Goal: Find contact information: Obtain details needed to contact an individual or organization

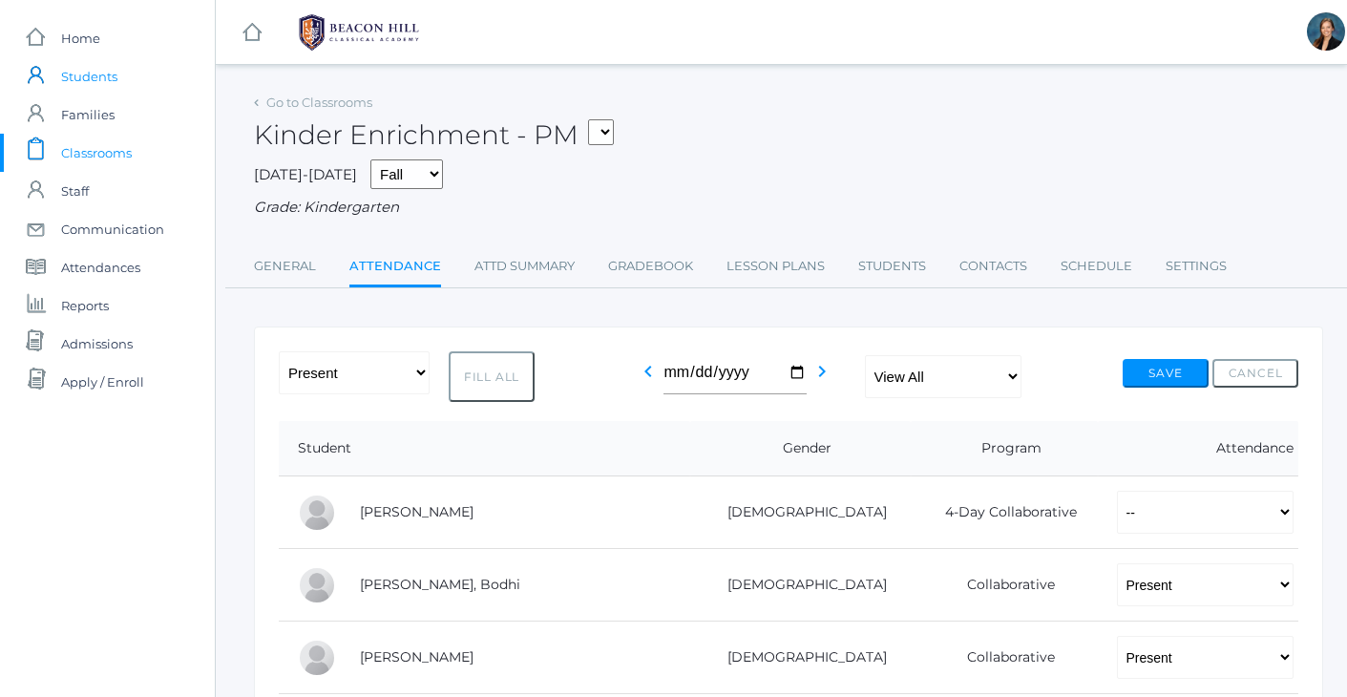
click at [98, 82] on span "Students" at bounding box center [89, 76] width 56 height 38
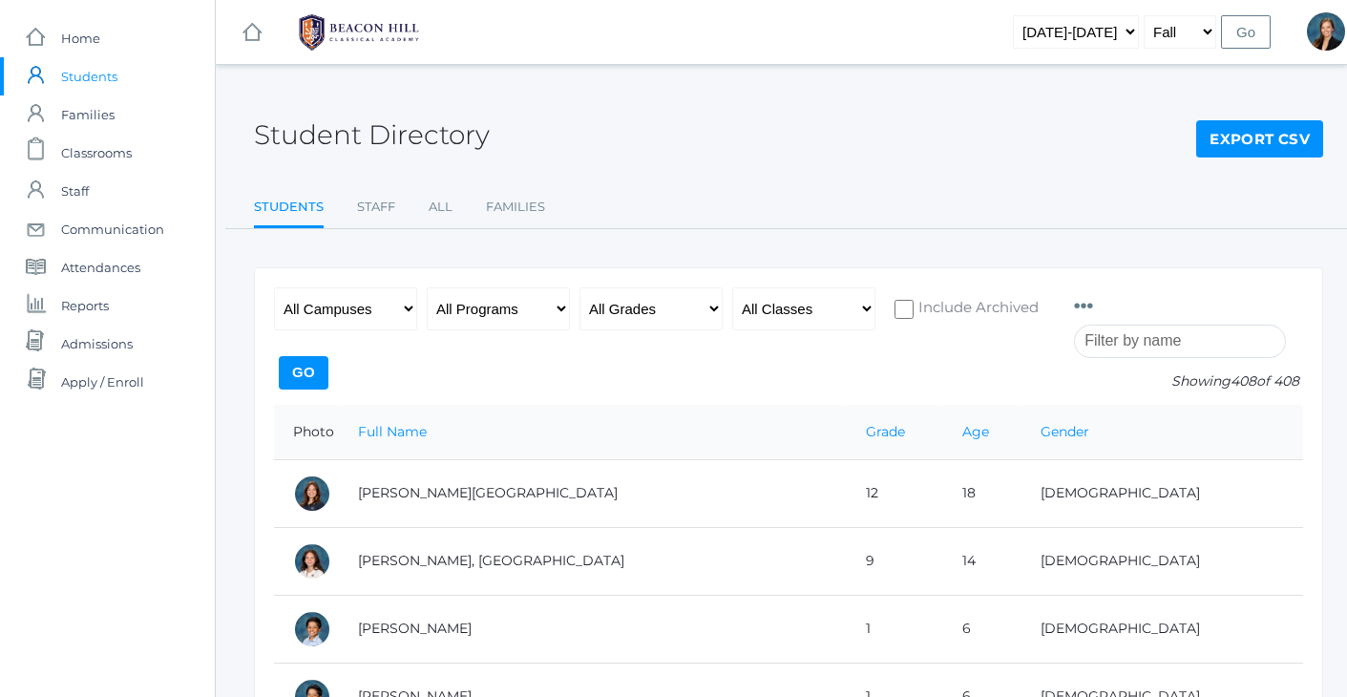
click at [1166, 346] on input "search" at bounding box center [1180, 340] width 212 height 33
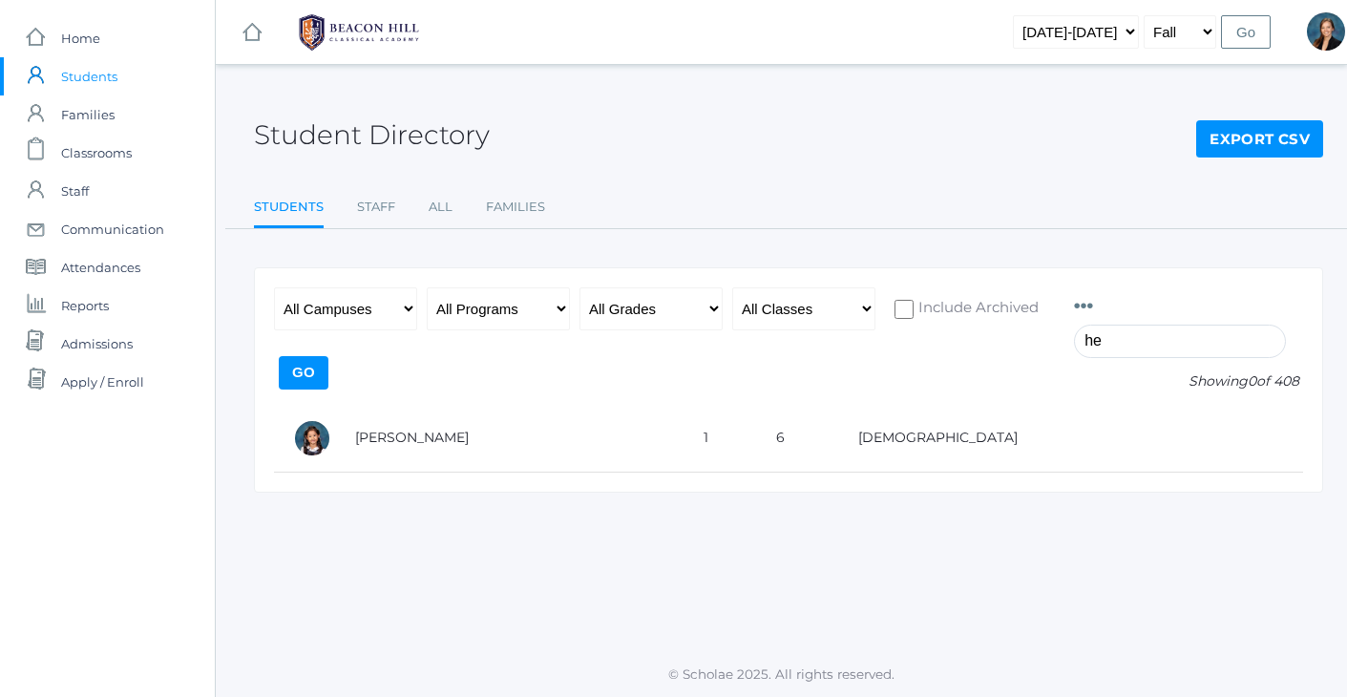
type input "h"
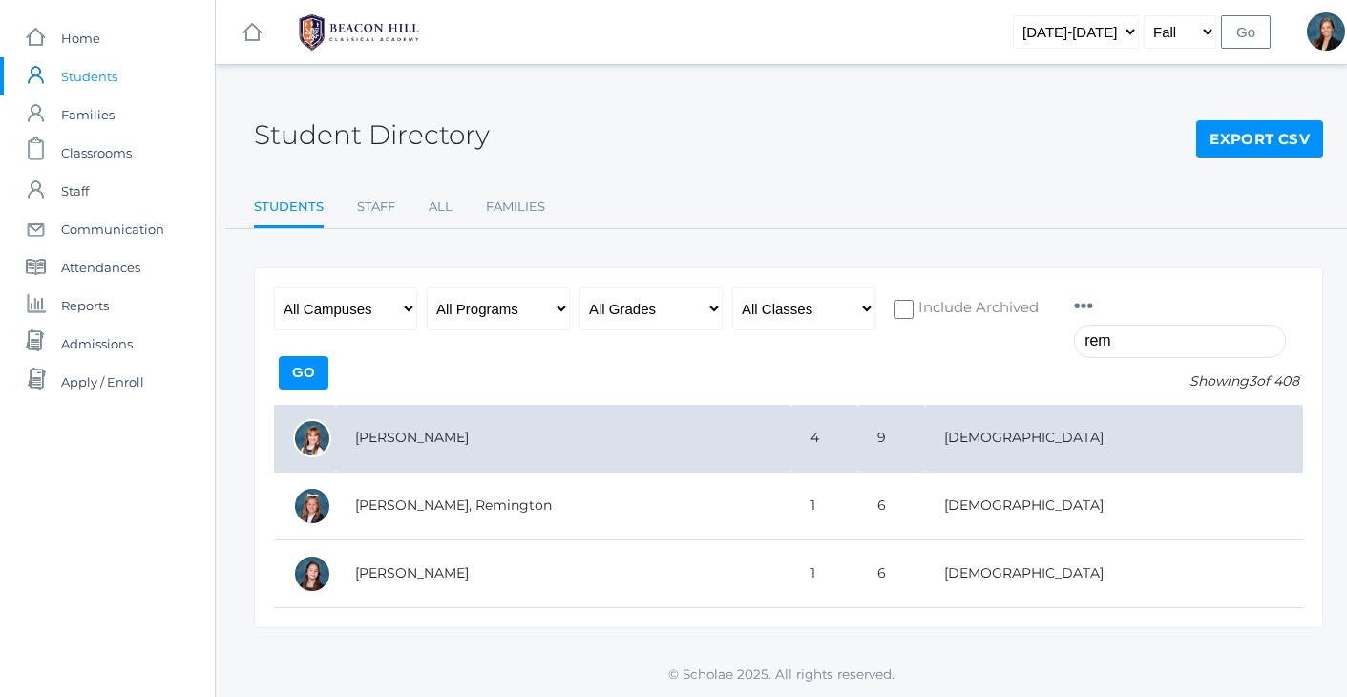
type input "rem"
click at [421, 430] on td "[PERSON_NAME]" at bounding box center [563, 439] width 455 height 68
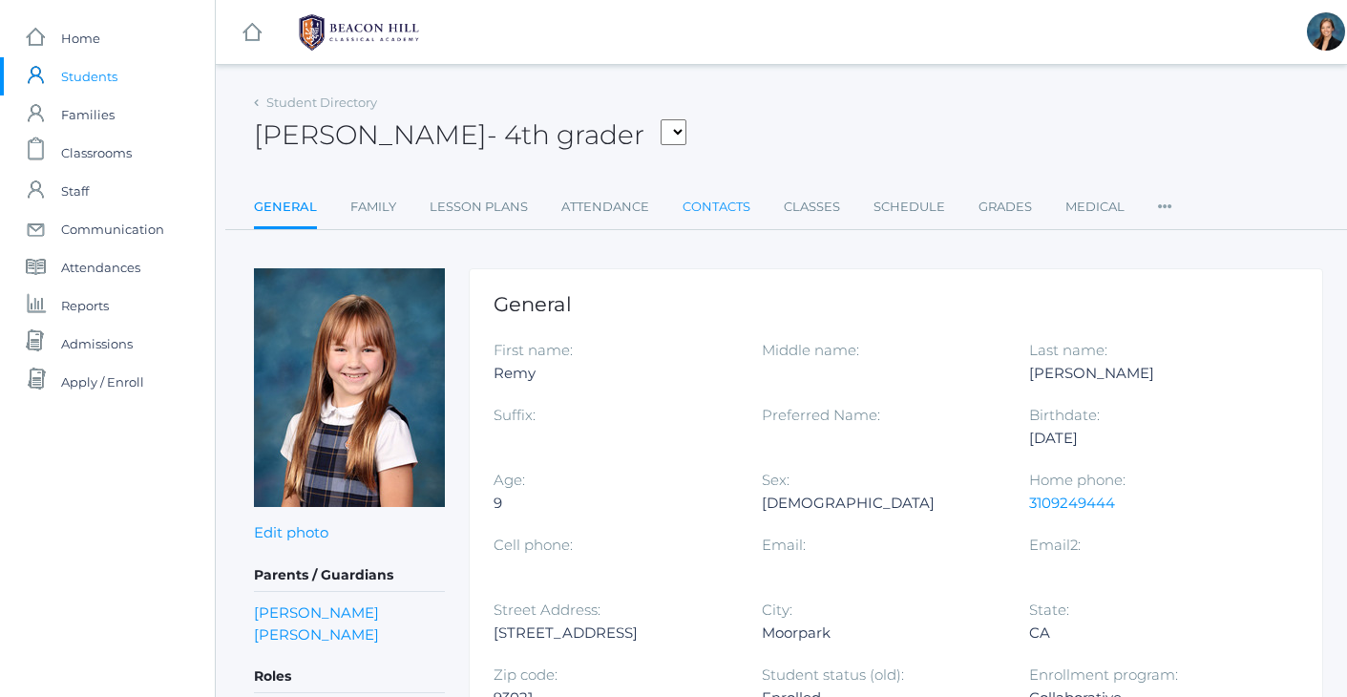
click at [709, 212] on link "Contacts" at bounding box center [716, 207] width 68 height 38
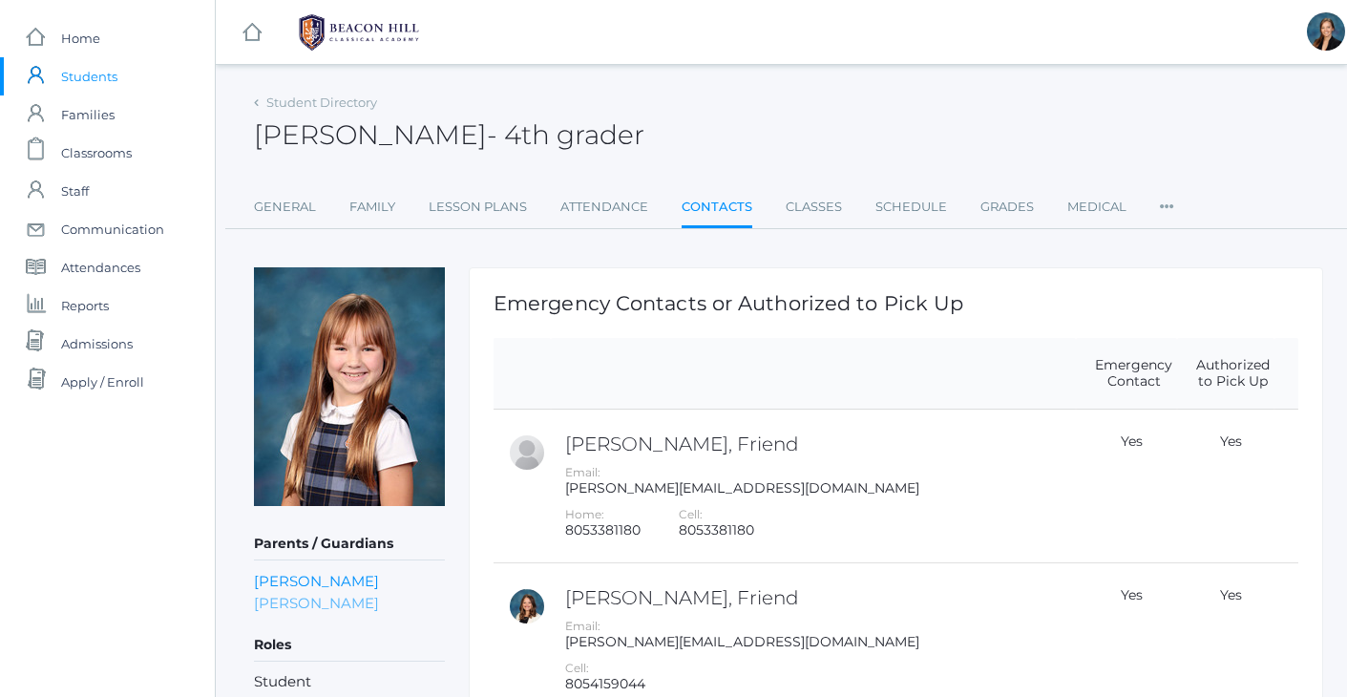
click at [299, 599] on link "Lexie Evans" at bounding box center [316, 603] width 125 height 22
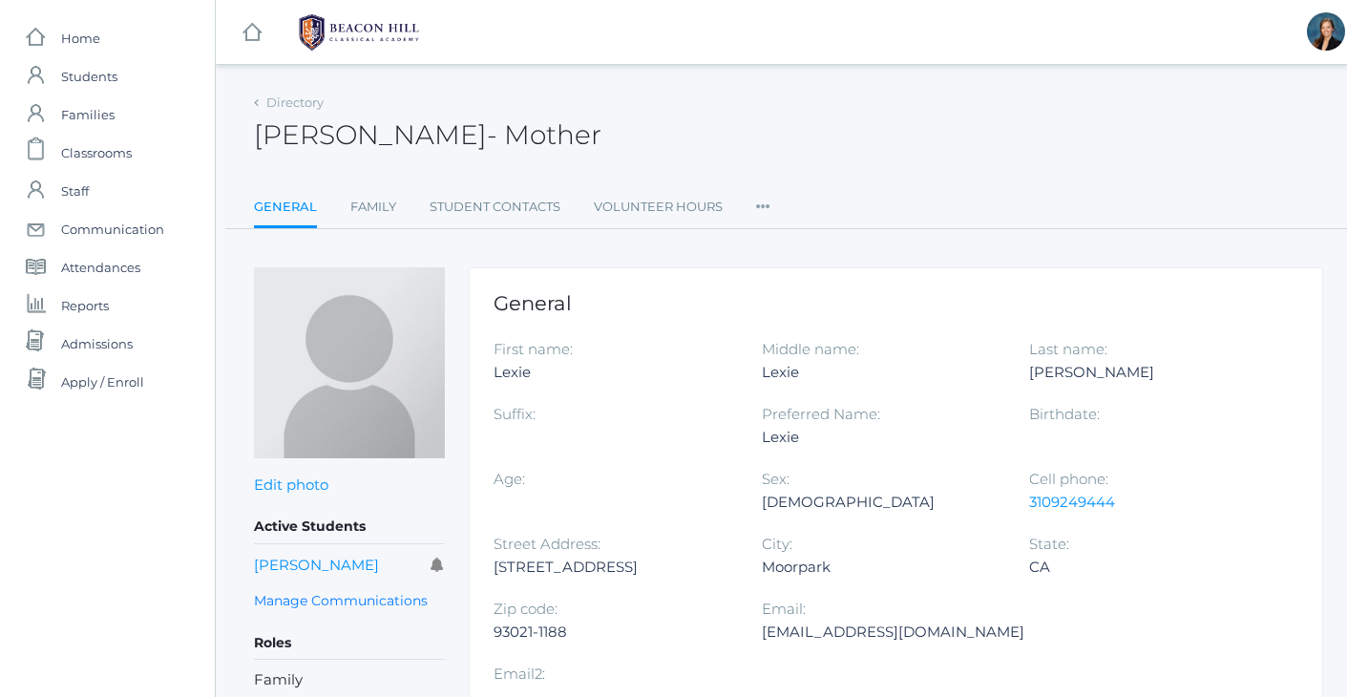
click at [1047, 242] on div "Directory Lexie Evans - Mother Lexie Evans Mother General Family Student Contac…" at bounding box center [788, 439] width 1069 height 701
click at [1033, 188] on ul "General Family Student Contacts Volunteer Hours Roles User Access Permissions C…" at bounding box center [788, 208] width 1069 height 41
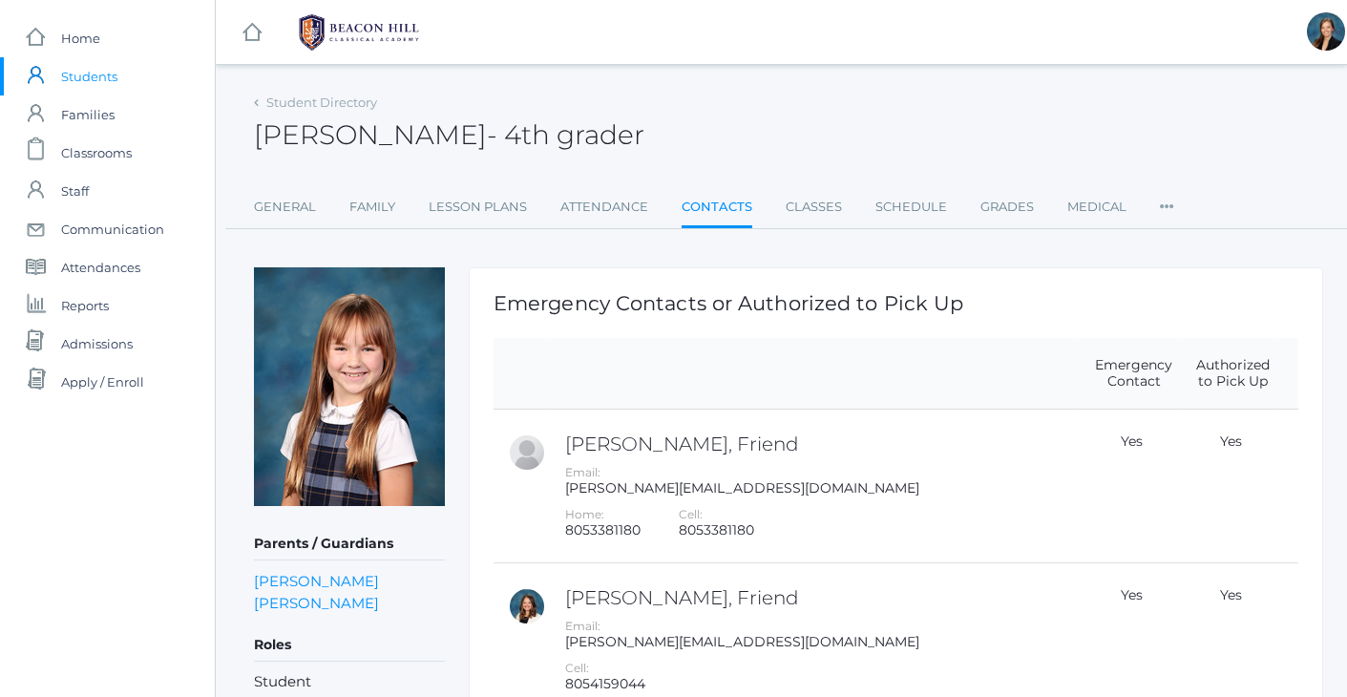
click at [803, 94] on div "Remy Evans - 4th grader Remy Evans 4th grader" at bounding box center [788, 124] width 1069 height 71
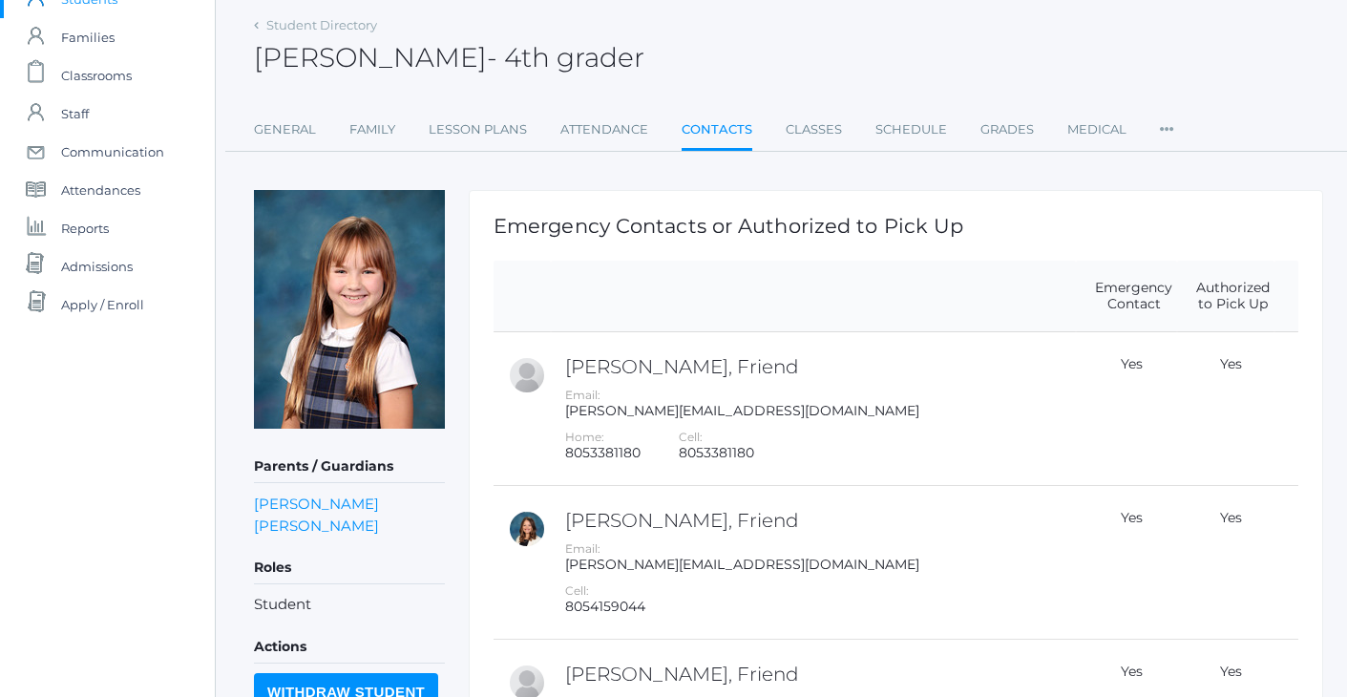
scroll to position [83, 0]
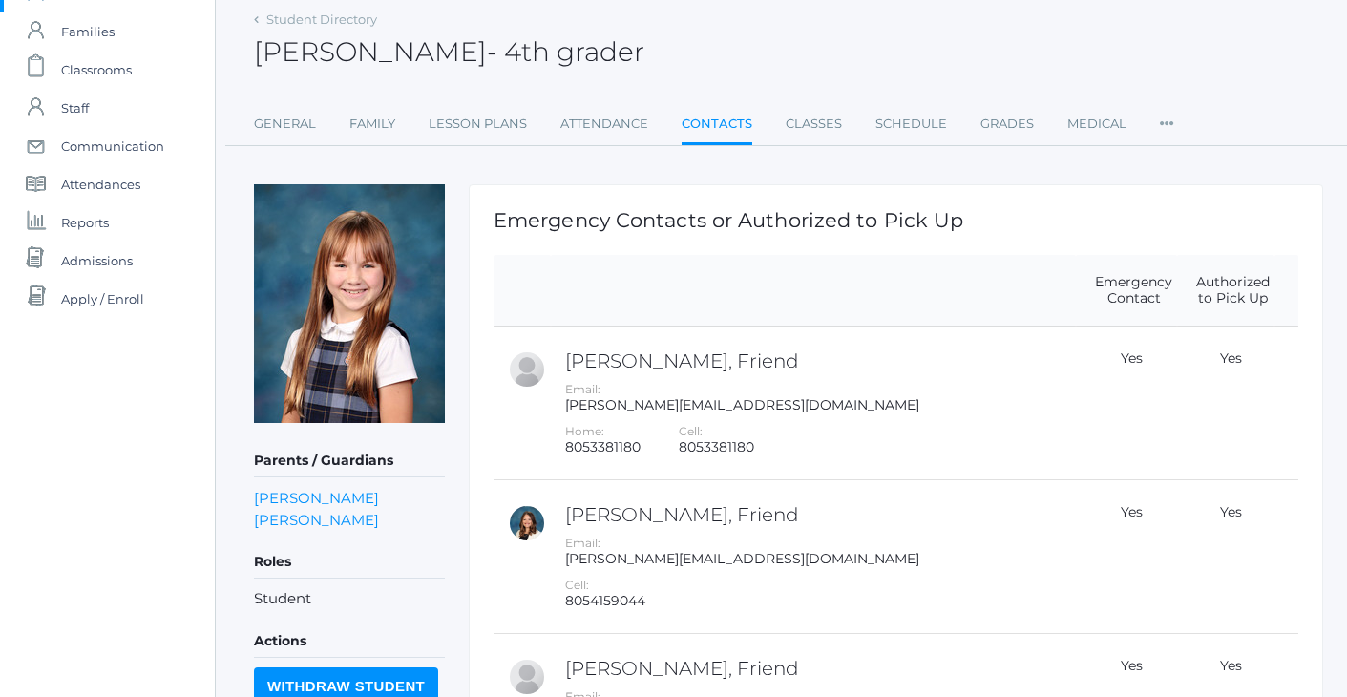
click at [743, 77] on div "Student Directory Remy Evans - 4th grader Remy Evans 4th grader General Family …" at bounding box center [788, 76] width 1069 height 140
click at [804, 124] on link "Classes" at bounding box center [813, 124] width 56 height 38
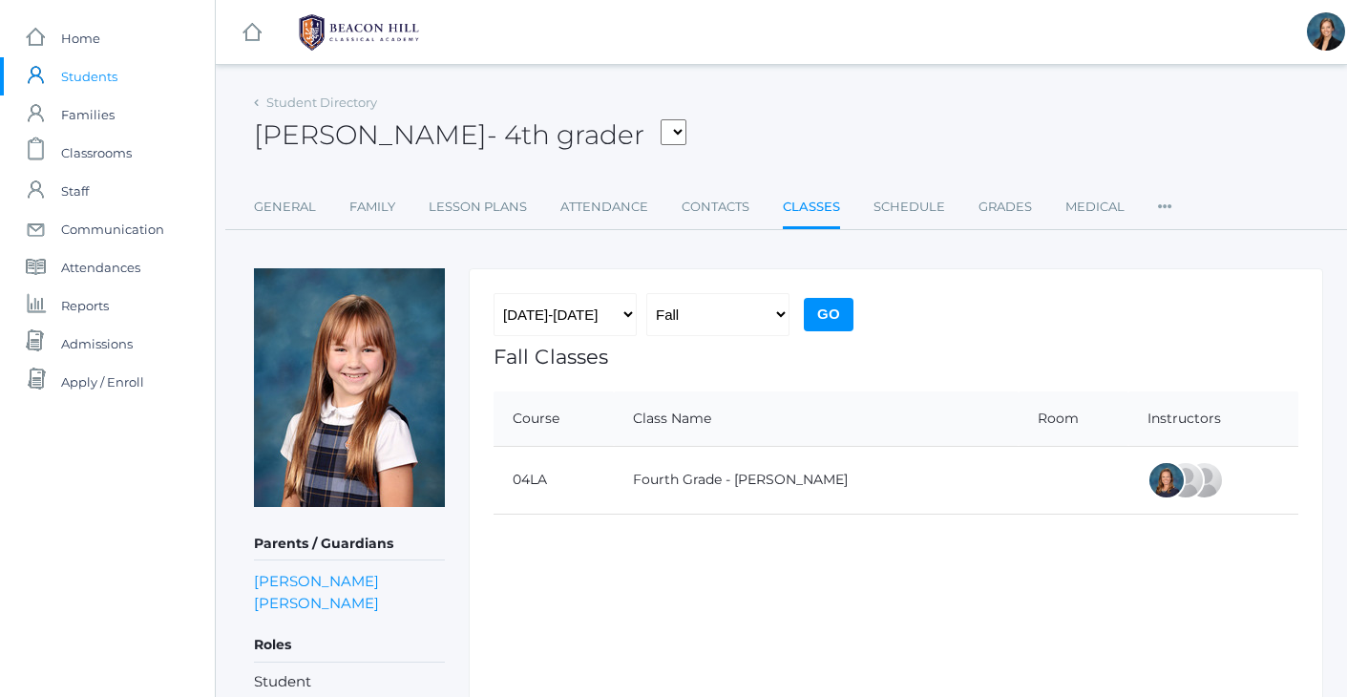
click at [798, 144] on div "Remy Evans - 4th grader Adams, Amelia Arnold, Claire Baron, Ford Beaty, Levi Be…" at bounding box center [788, 124] width 1069 height 71
click at [60, 76] on link "icons/user/plain Created with Sketch. Students" at bounding box center [107, 76] width 215 height 38
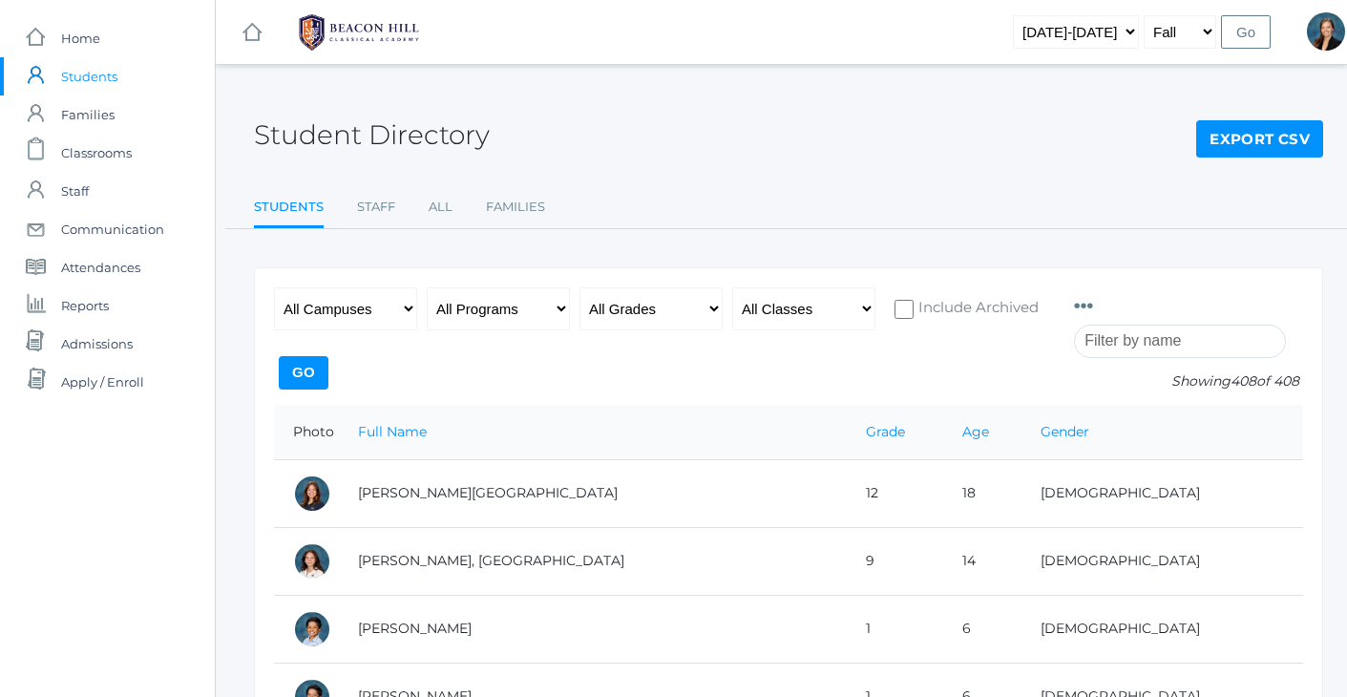
click at [1165, 328] on input "search" at bounding box center [1180, 340] width 212 height 33
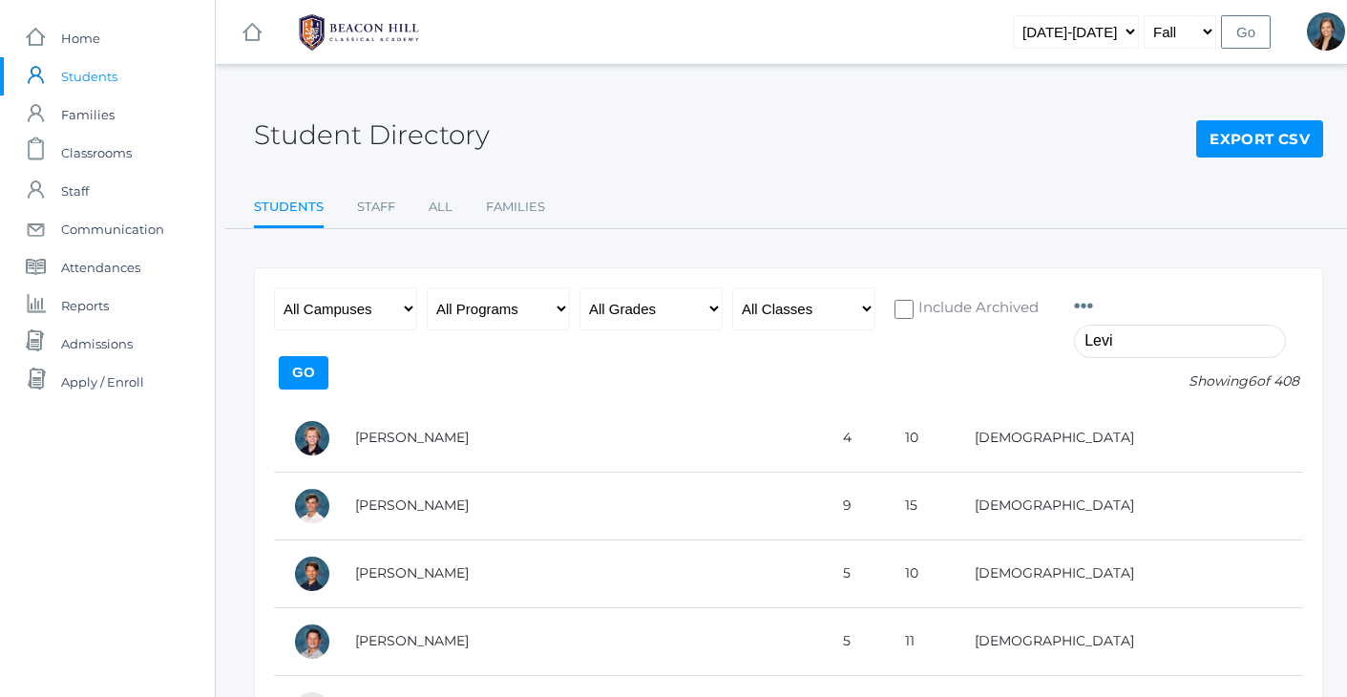
type input "Levi"
click at [792, 97] on div "Student Directory Export CSV" at bounding box center [788, 124] width 1069 height 71
click at [698, 134] on div "Student Directory Export CSV" at bounding box center [788, 124] width 1069 height 71
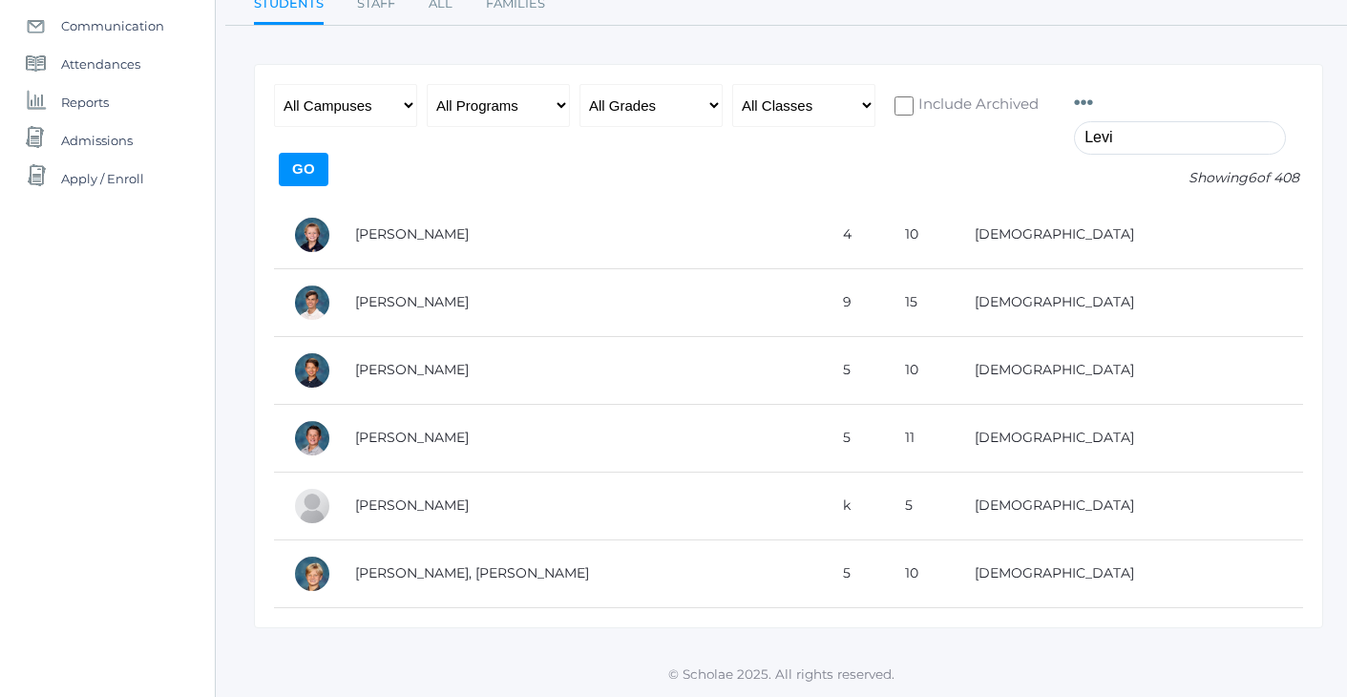
scroll to position [202, 0]
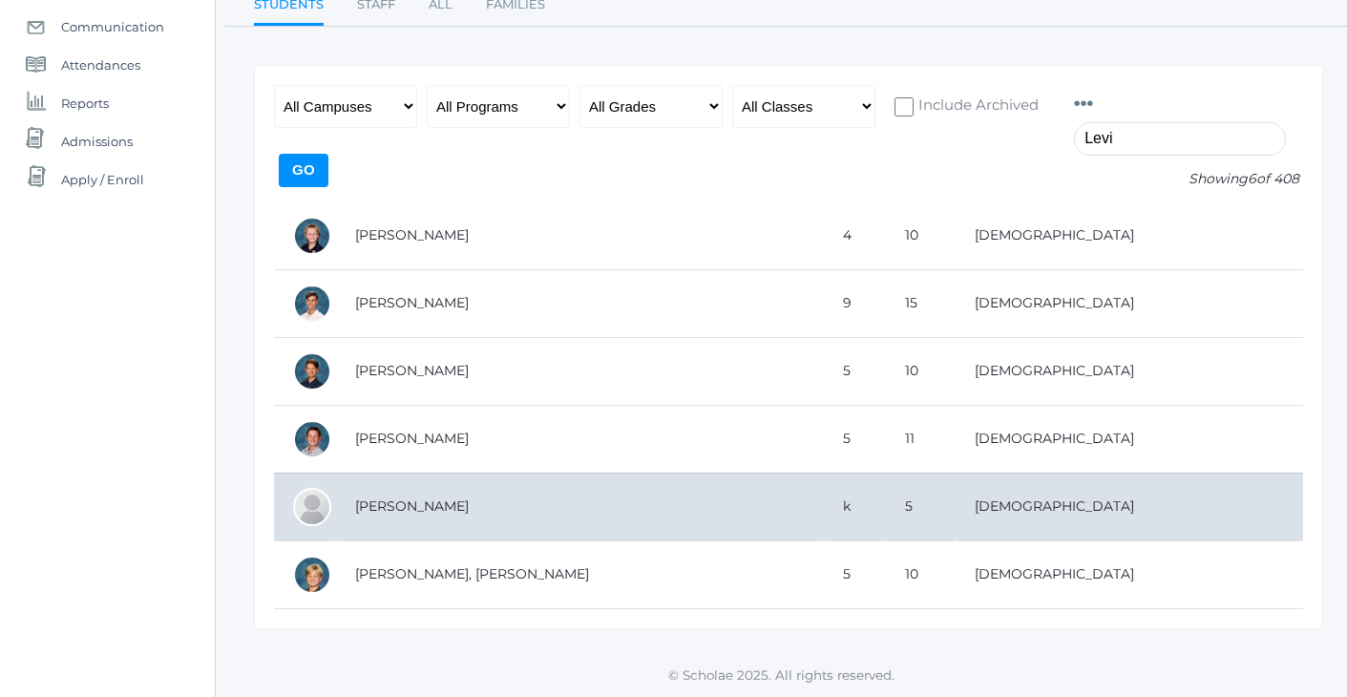
click at [375, 506] on td "[PERSON_NAME]" at bounding box center [580, 506] width 488 height 68
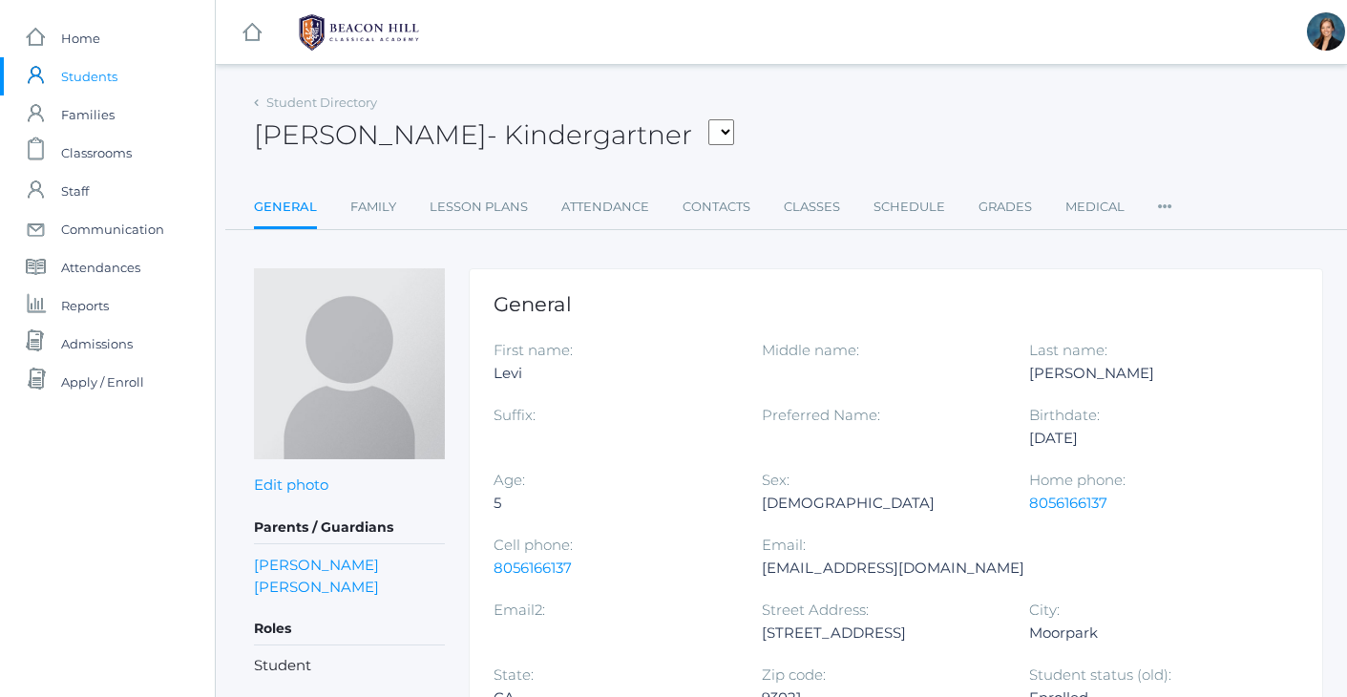
click at [890, 131] on div "Levi Lopez - Kindergartner Bair, Charlotte Bell, Jordan Blasman, Lee Callaway, …" at bounding box center [788, 124] width 1069 height 71
click at [304, 585] on link "Maria Mendez" at bounding box center [316, 586] width 125 height 22
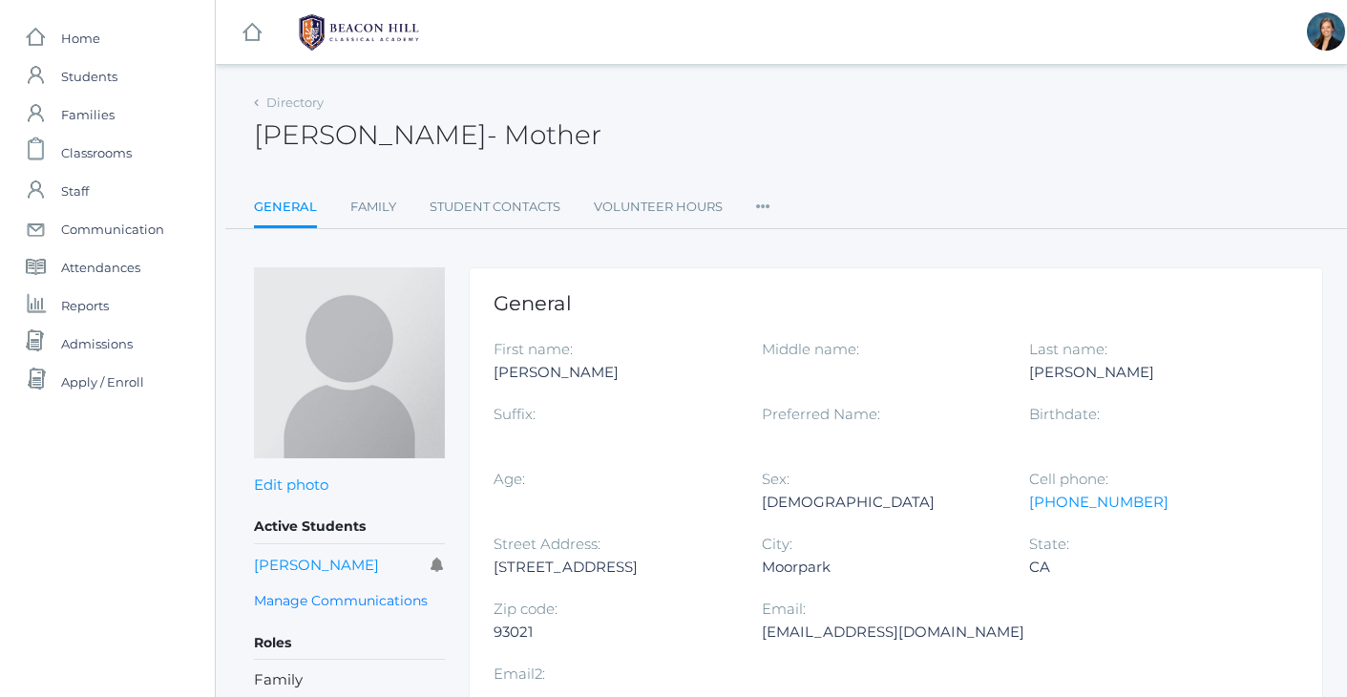
click at [980, 199] on ul "General Family Student Contacts Volunteer Hours Roles User Access Permissions C…" at bounding box center [788, 208] width 1069 height 41
click at [960, 113] on div "Maria Mendez - Mother Maria Mendez Mother" at bounding box center [788, 124] width 1069 height 71
